Goal: Information Seeking & Learning: Learn about a topic

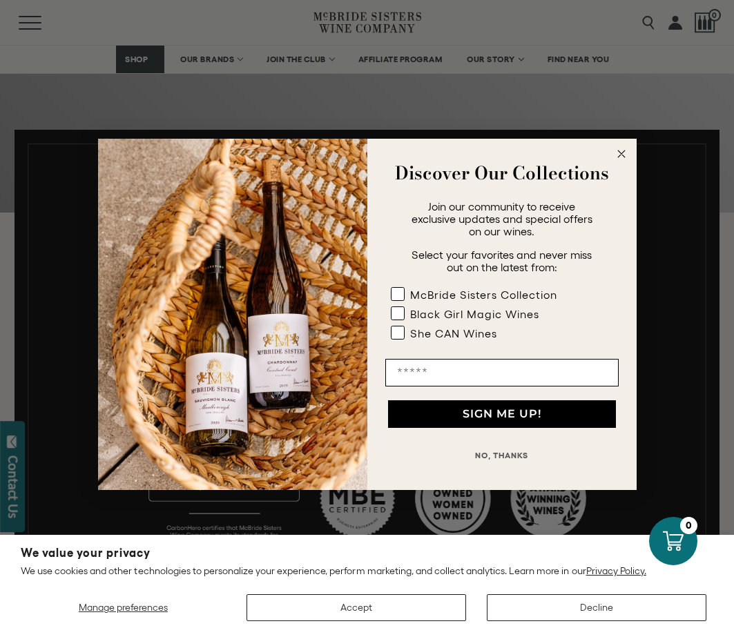
scroll to position [207, 0]
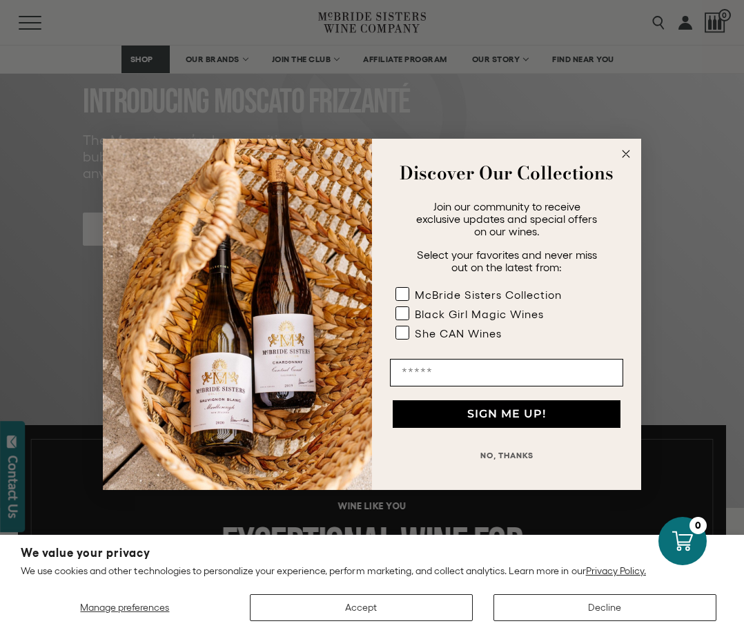
click at [624, 156] on icon "Close dialog" at bounding box center [626, 154] width 7 height 7
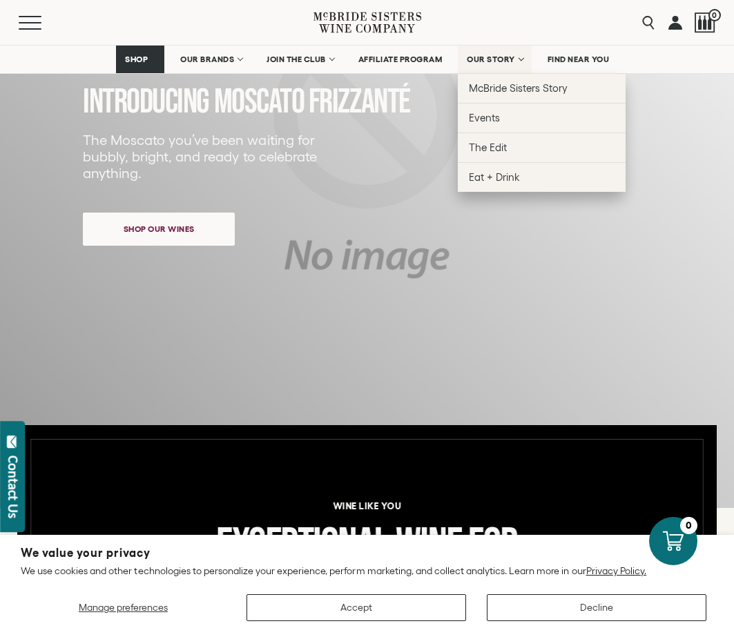
click at [493, 61] on span "OUR STORY" at bounding box center [491, 60] width 48 height 10
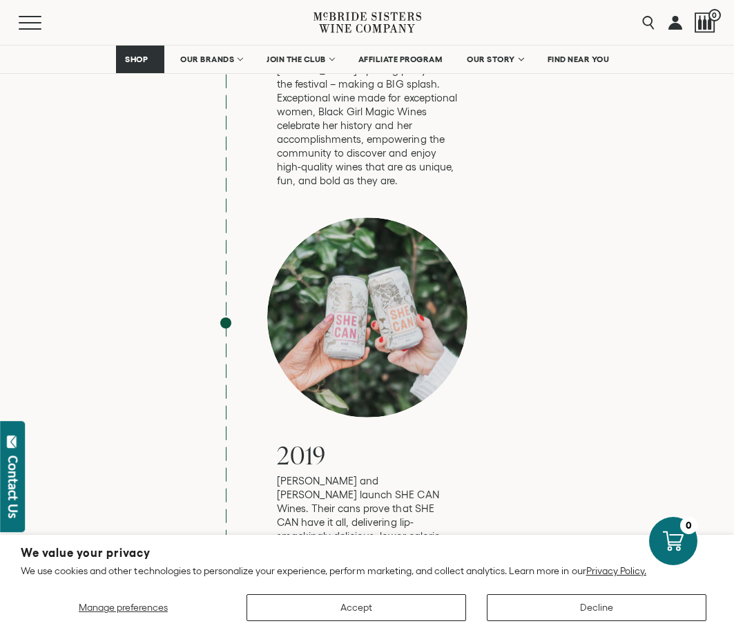
scroll to position [4004, 0]
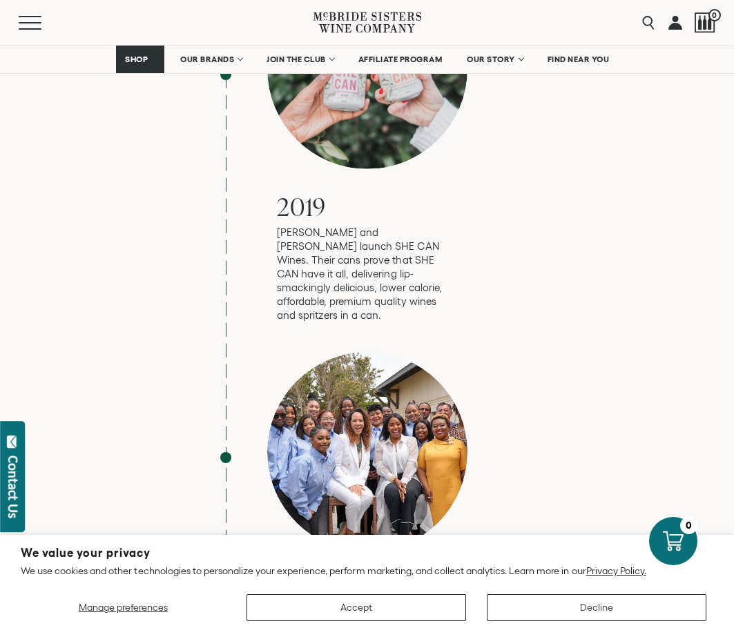
click at [361, 352] on div at bounding box center [367, 452] width 200 height 200
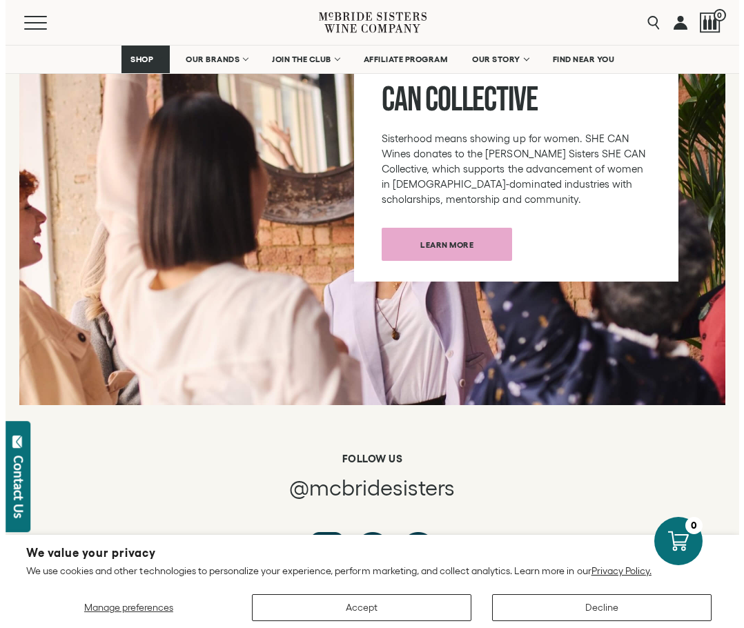
scroll to position [7042, 0]
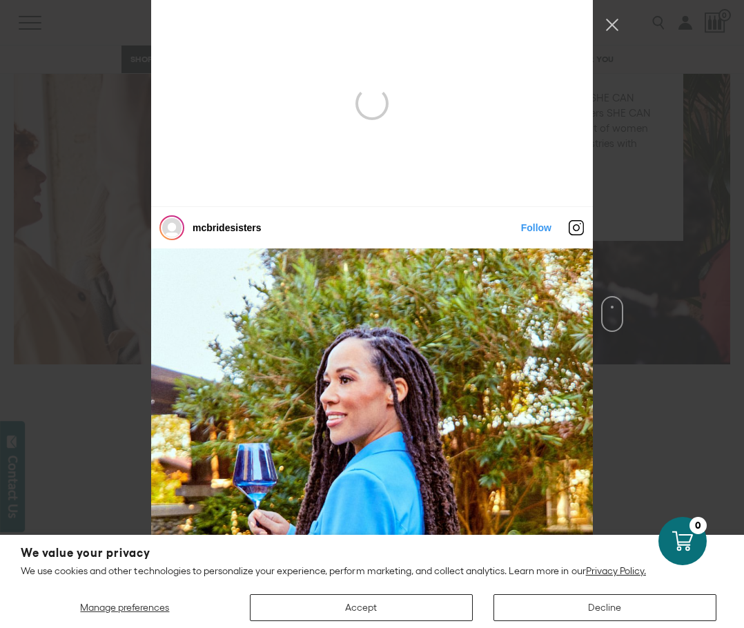
scroll to position [207, 0]
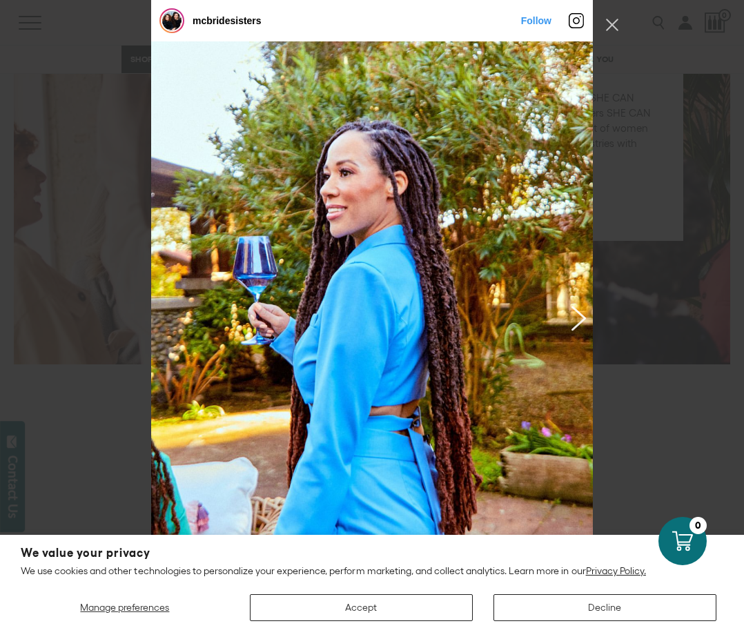
click at [572, 313] on button "Previous image" at bounding box center [576, 317] width 17 height 25
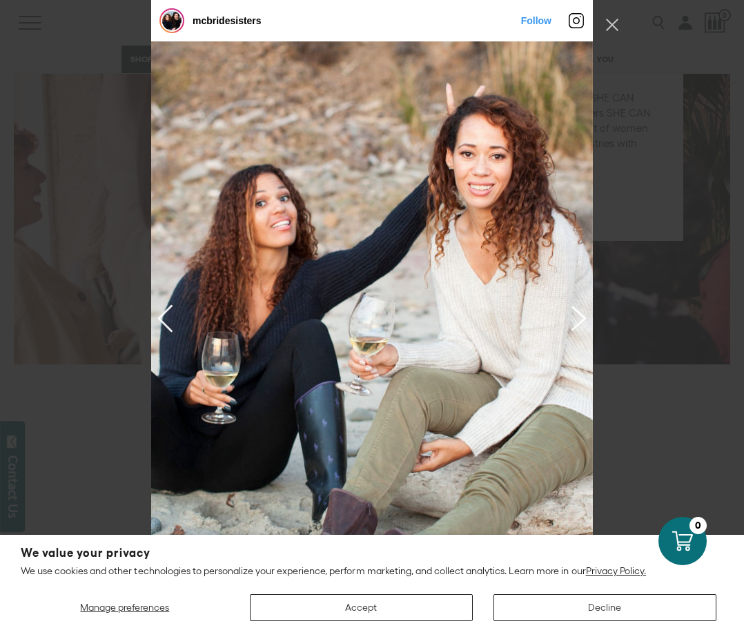
click at [572, 313] on button "Previous image" at bounding box center [576, 317] width 17 height 25
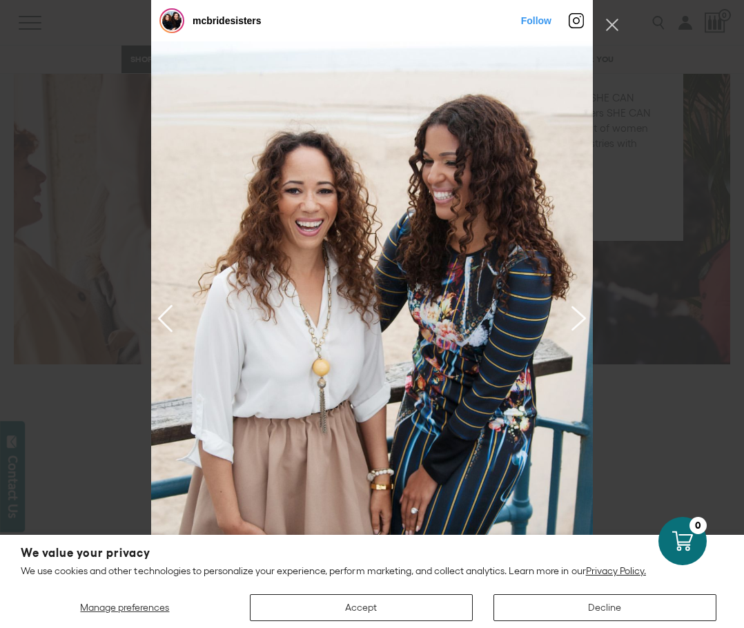
click at [572, 313] on button "Previous image" at bounding box center [576, 317] width 17 height 25
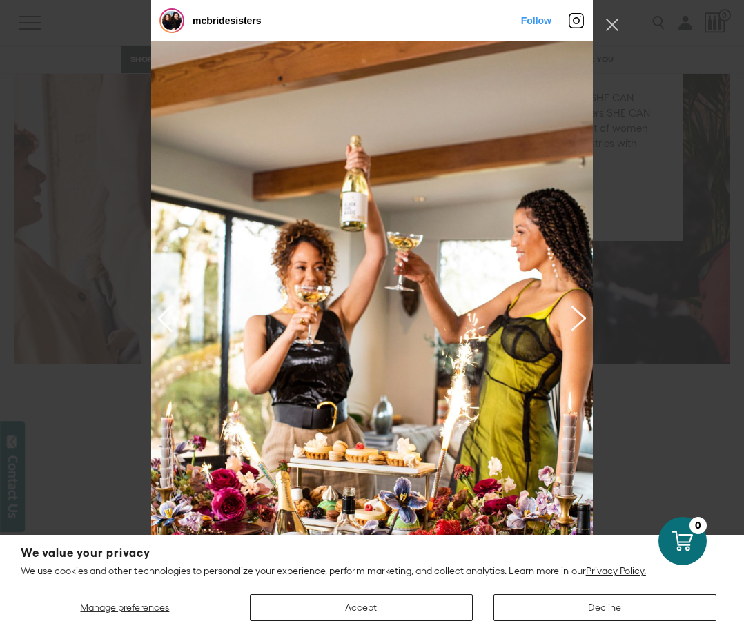
click at [572, 313] on button "Previous image" at bounding box center [576, 317] width 17 height 25
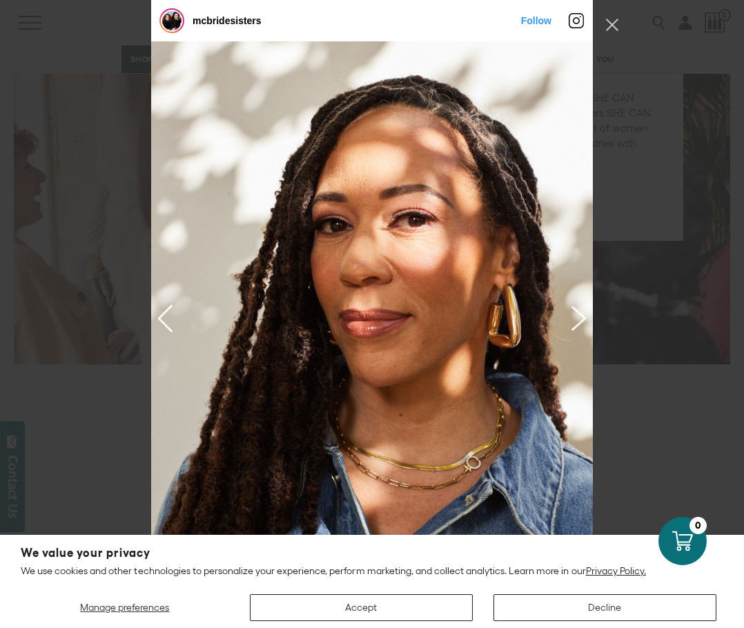
click at [572, 313] on button "Previous image" at bounding box center [576, 317] width 17 height 25
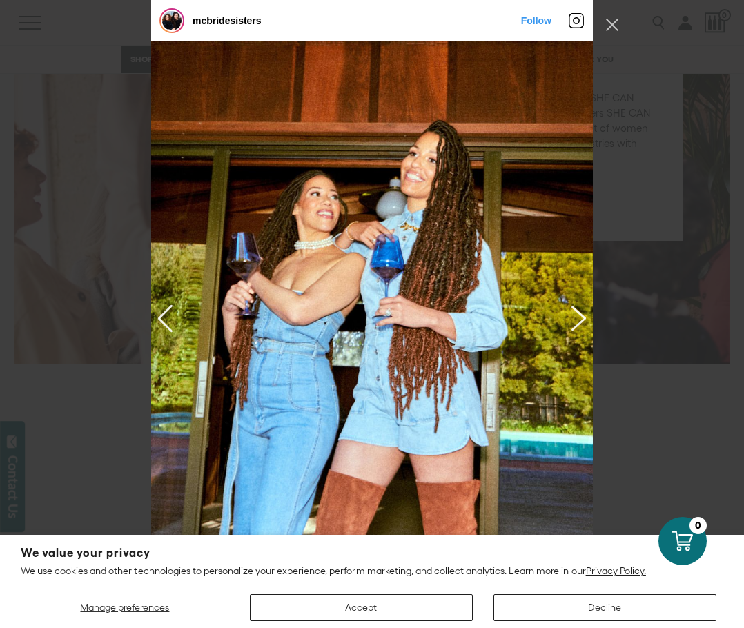
click at [572, 313] on button "Previous image" at bounding box center [576, 317] width 17 height 25
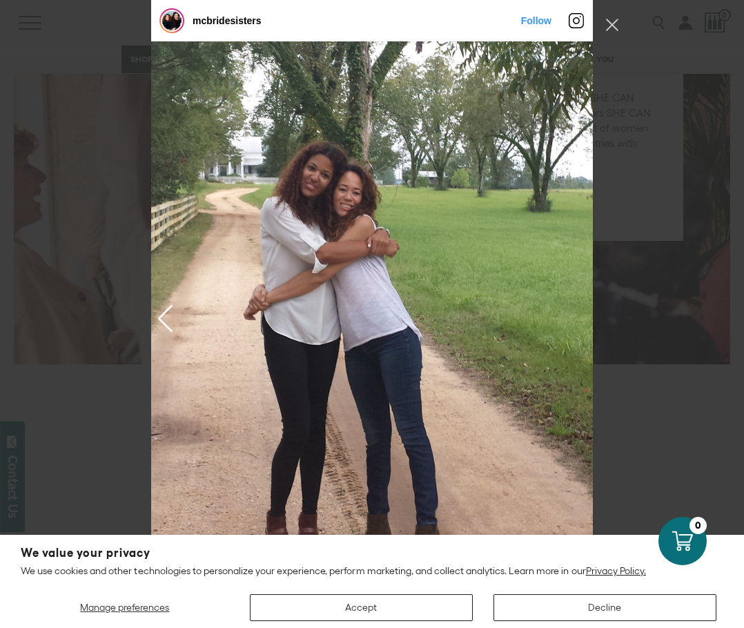
click at [572, 313] on div "Instagram Feed popup" at bounding box center [372, 317] width 442 height 552
